Goal: Task Accomplishment & Management: Use online tool/utility

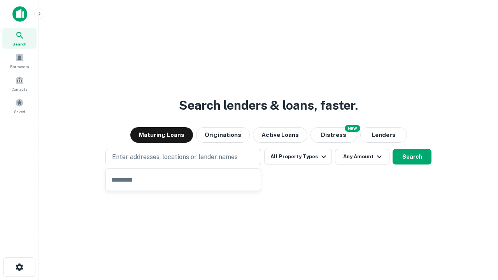
type input "**********"
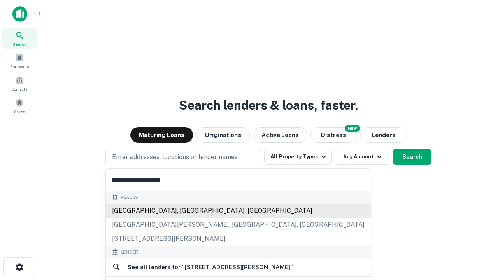
click at [186, 218] on div "[GEOGRAPHIC_DATA], [GEOGRAPHIC_DATA], [GEOGRAPHIC_DATA]" at bounding box center [238, 211] width 265 height 14
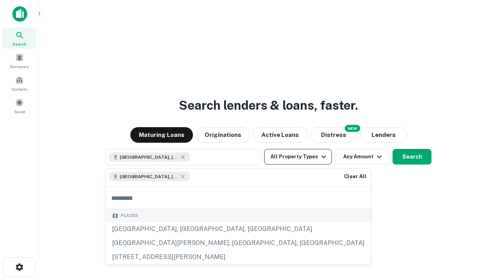
click at [298, 157] on button "All Property Types" at bounding box center [298, 157] width 68 height 16
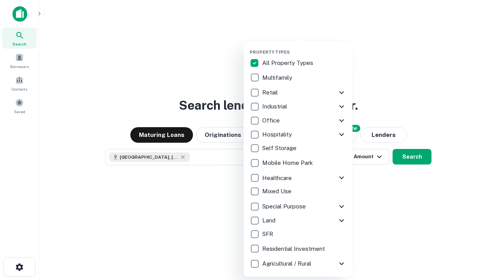
click at [304, 47] on button "button" at bounding box center [304, 47] width 109 height 0
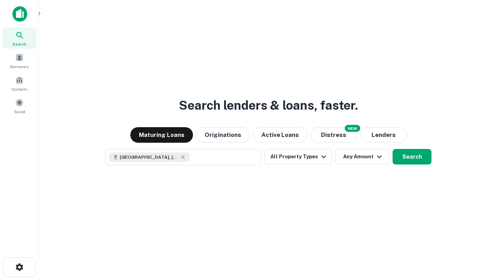
scroll to position [12, 0]
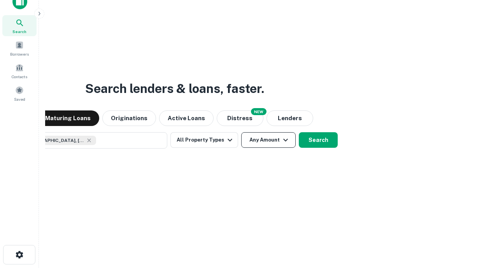
click at [241, 132] on button "Any Amount" at bounding box center [268, 140] width 54 height 16
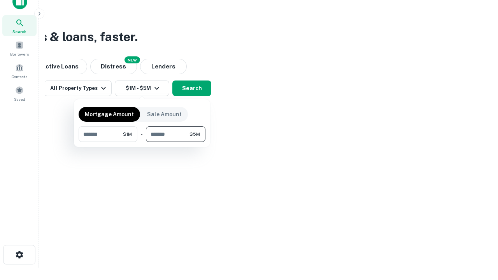
type input "*******"
click at [142, 142] on button "button" at bounding box center [142, 142] width 127 height 0
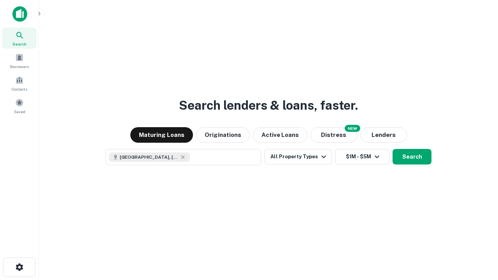
scroll to position [12, 0]
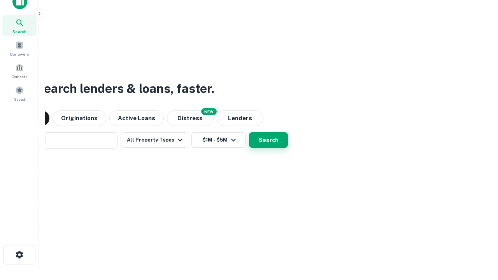
click at [249, 132] on button "Search" at bounding box center [268, 140] width 39 height 16
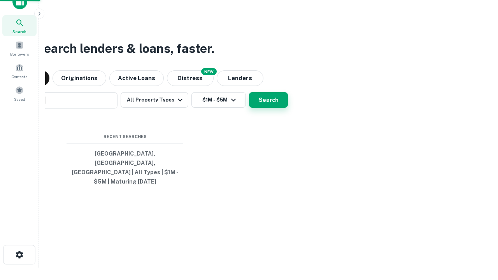
scroll to position [25, 220]
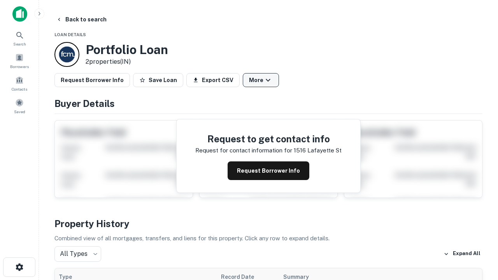
click at [261, 80] on button "More" at bounding box center [261, 80] width 36 height 14
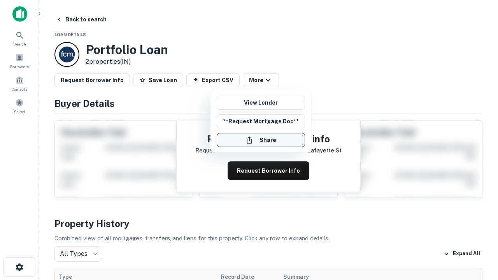
click at [261, 140] on button "Share" at bounding box center [261, 140] width 88 height 14
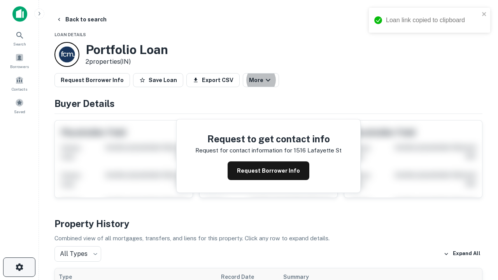
click at [19, 267] on icon "button" at bounding box center [19, 267] width 9 height 9
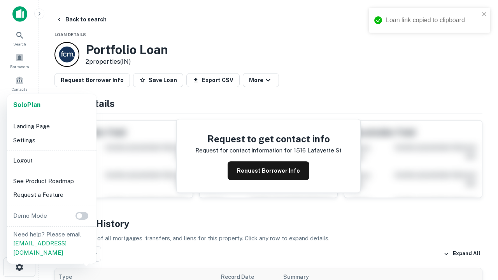
click at [51, 160] on li "Logout" at bounding box center [51, 161] width 83 height 14
